Goal: Transaction & Acquisition: Purchase product/service

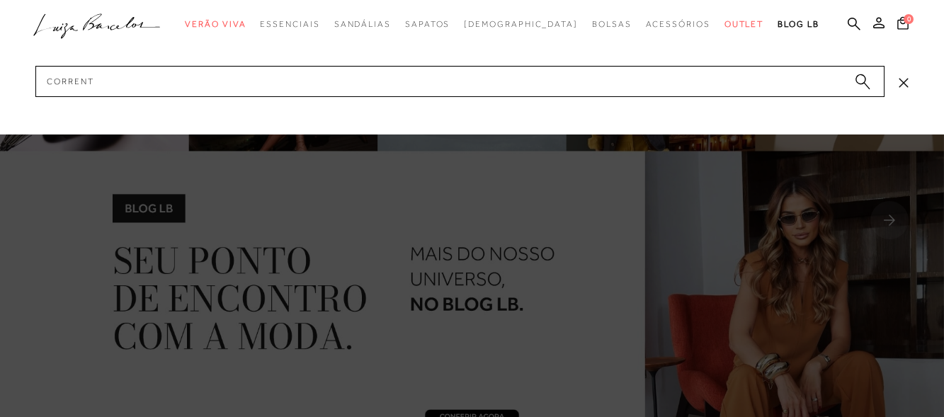
type input "corrente"
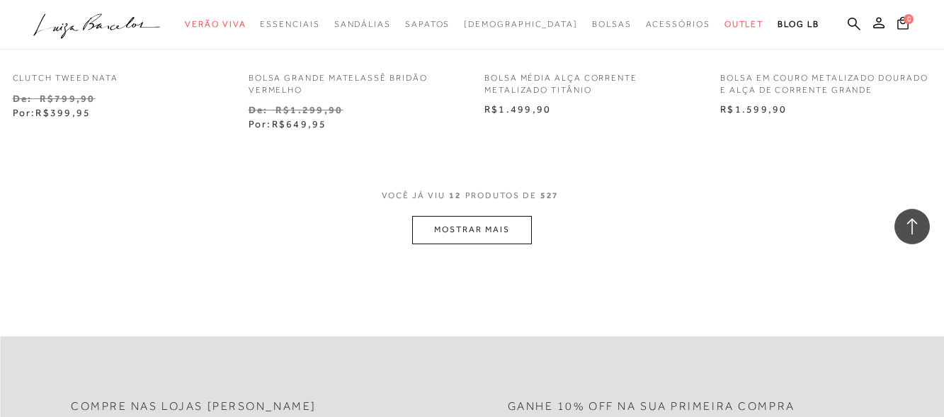
scroll to position [1416, 0]
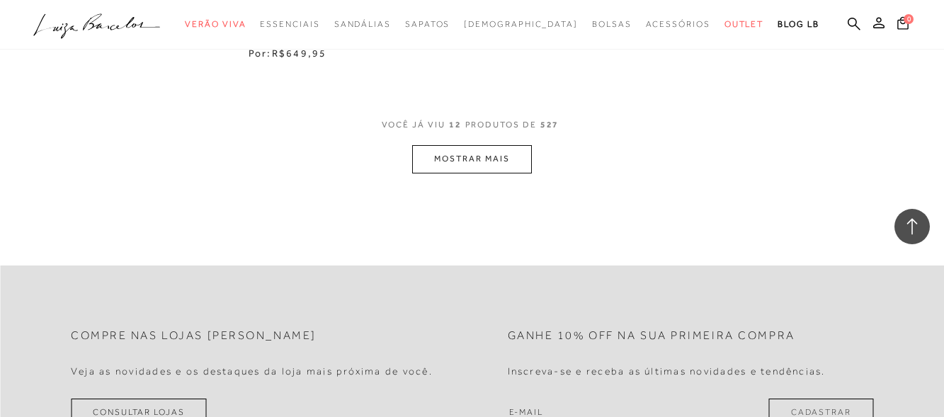
click at [503, 161] on button "MOSTRAR MAIS" at bounding box center [471, 159] width 119 height 28
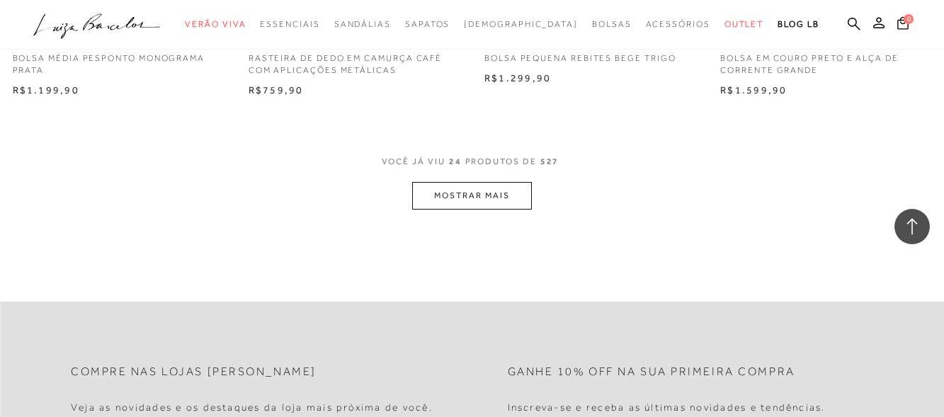
scroll to position [2800, 0]
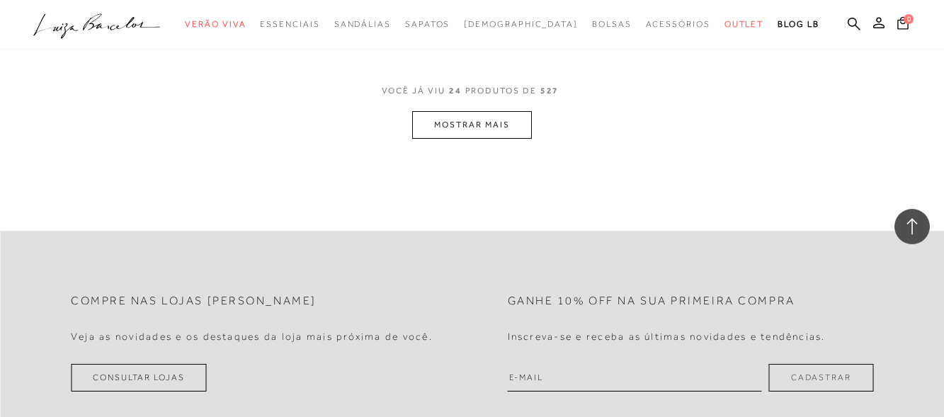
click at [524, 122] on button "MOSTRAR MAIS" at bounding box center [471, 125] width 119 height 28
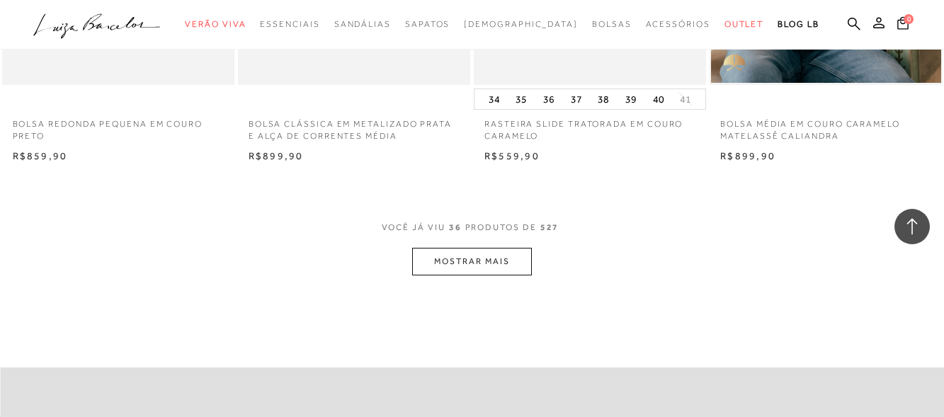
scroll to position [4074, 0]
